Goal: Check status: Check status

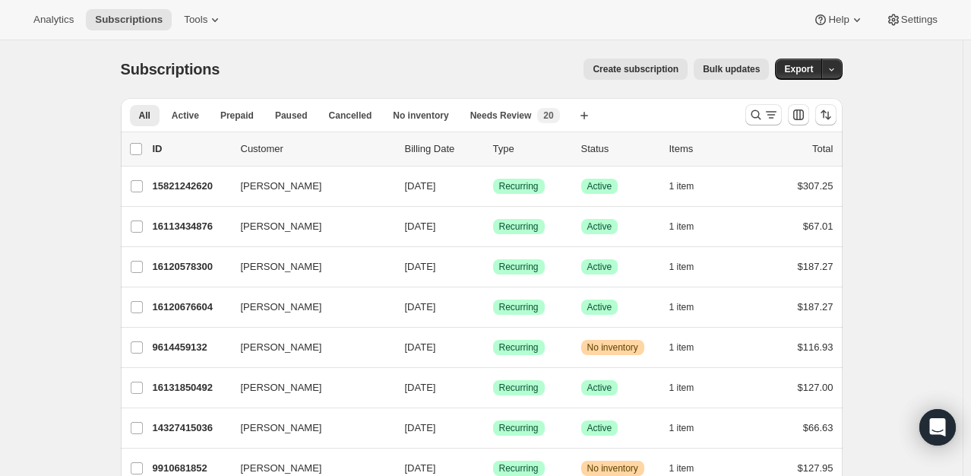
drag, startPoint x: 760, startPoint y: 114, endPoint x: 487, endPoint y: 138, distance: 273.8
click at [760, 114] on icon "Search and filter results" at bounding box center [755, 114] width 15 height 15
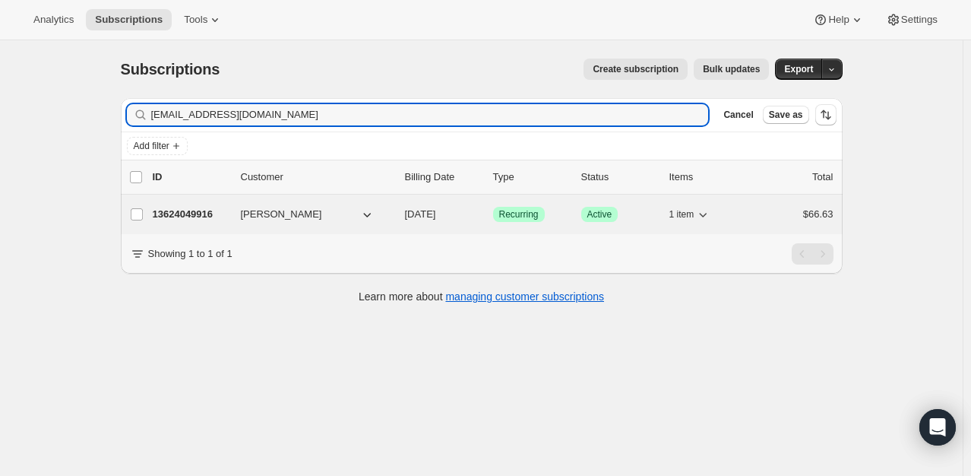
type input "[EMAIL_ADDRESS][DOMAIN_NAME]"
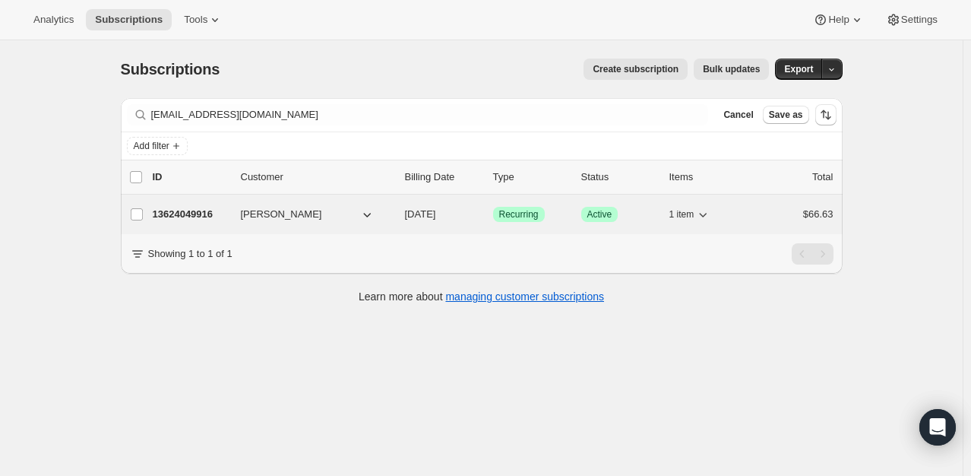
click at [185, 219] on p "13624049916" at bounding box center [191, 214] width 76 height 15
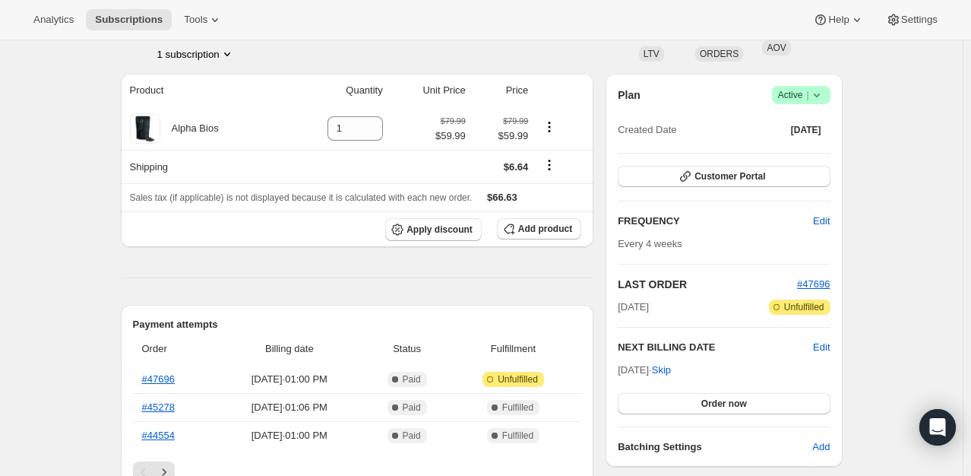
scroll to position [152, 0]
